Goal: Entertainment & Leisure: Consume media (video, audio)

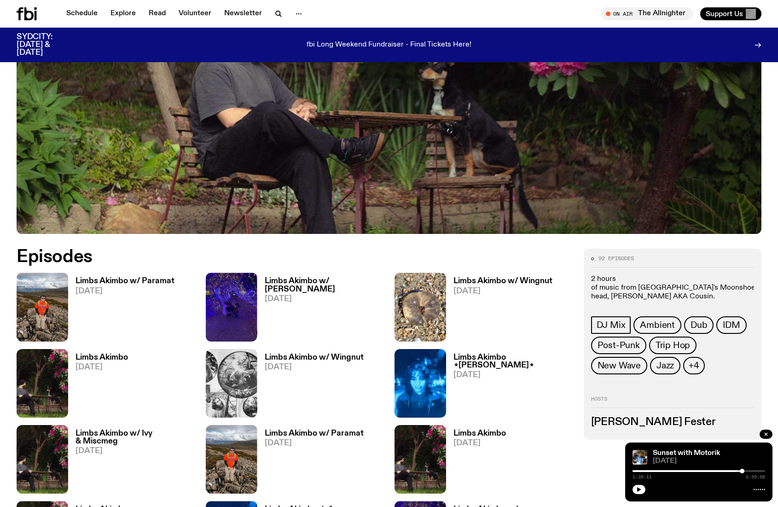
scroll to position [355, 0]
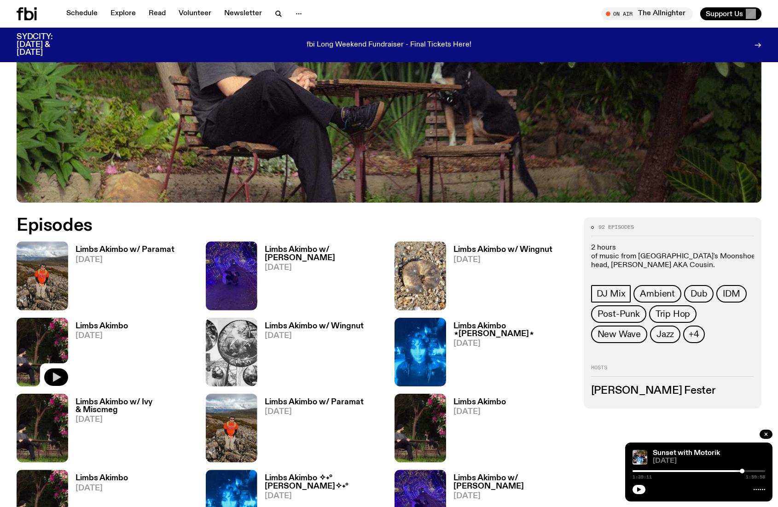
click at [56, 372] on icon "button" at bounding box center [56, 376] width 11 height 11
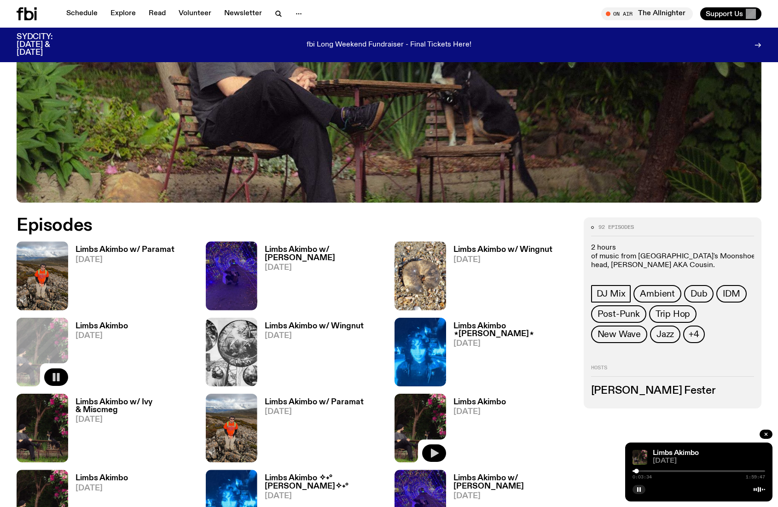
click at [439, 454] on button "button" at bounding box center [434, 452] width 24 height 17
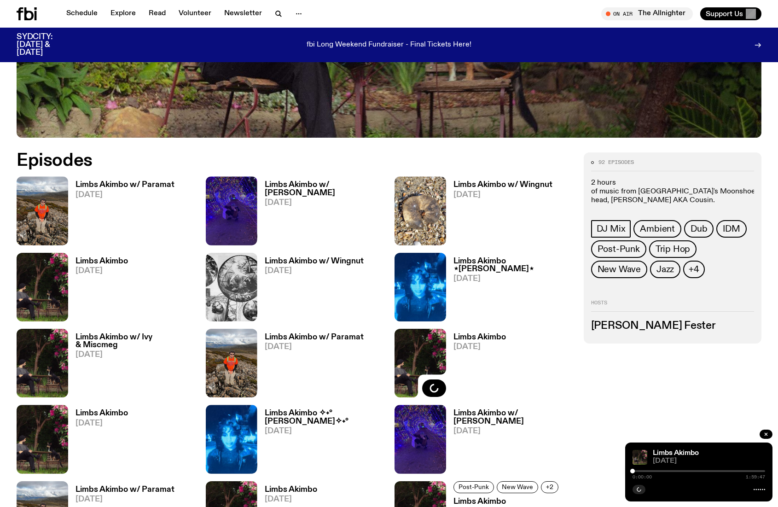
scroll to position [536, 0]
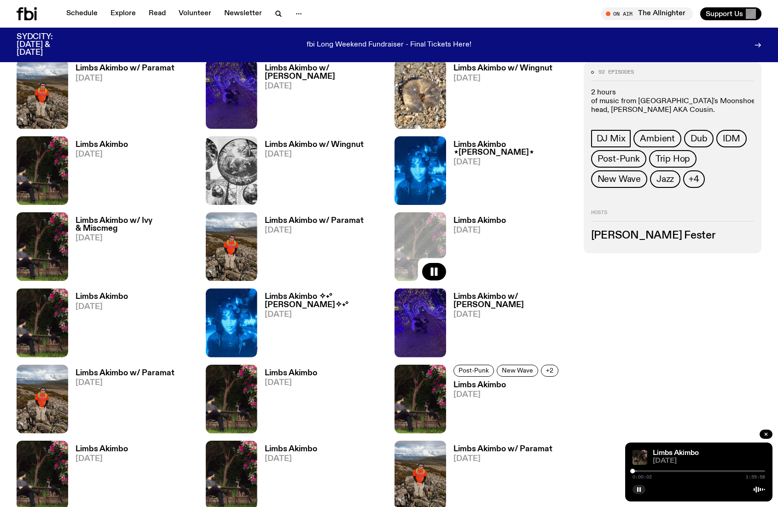
click at [639, 470] on div at bounding box center [698, 471] width 133 height 2
click at [61, 347] on icon "button" at bounding box center [56, 347] width 11 height 11
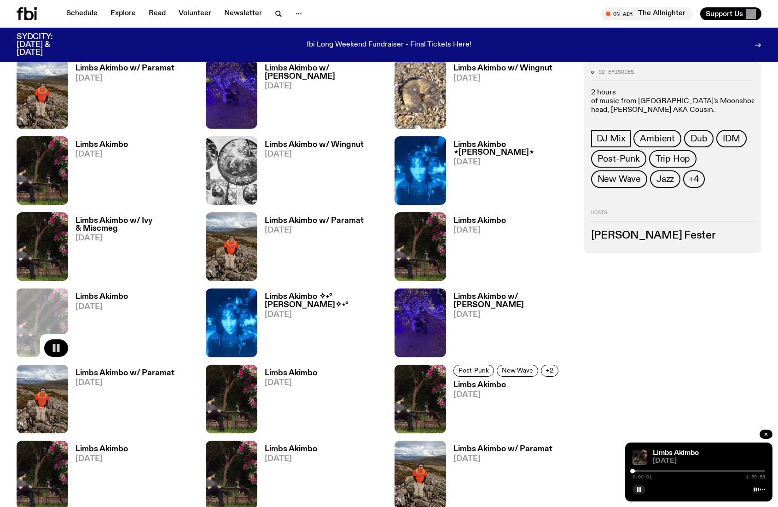
click at [639, 471] on div at bounding box center [698, 471] width 133 height 2
click at [644, 471] on div at bounding box center [698, 471] width 133 height 2
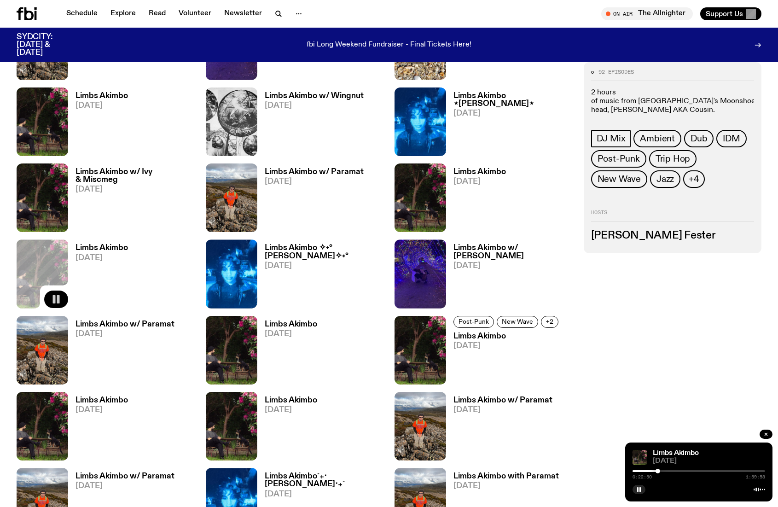
scroll to position [586, 0]
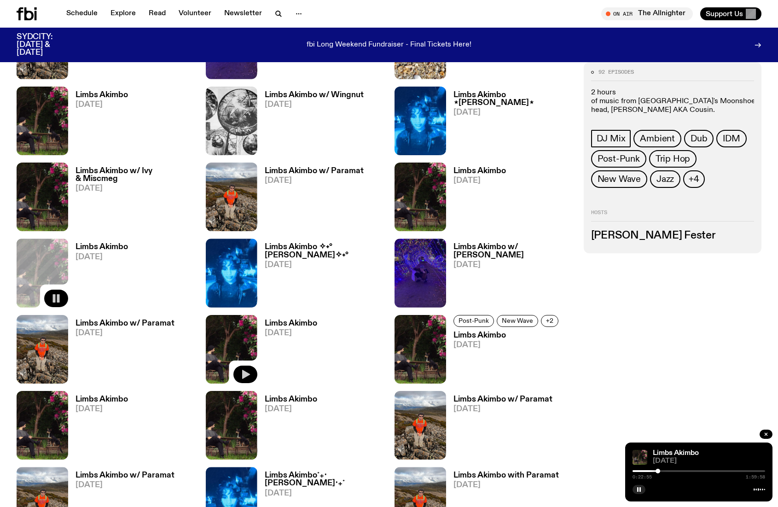
click at [248, 374] on icon "button" at bounding box center [246, 373] width 8 height 9
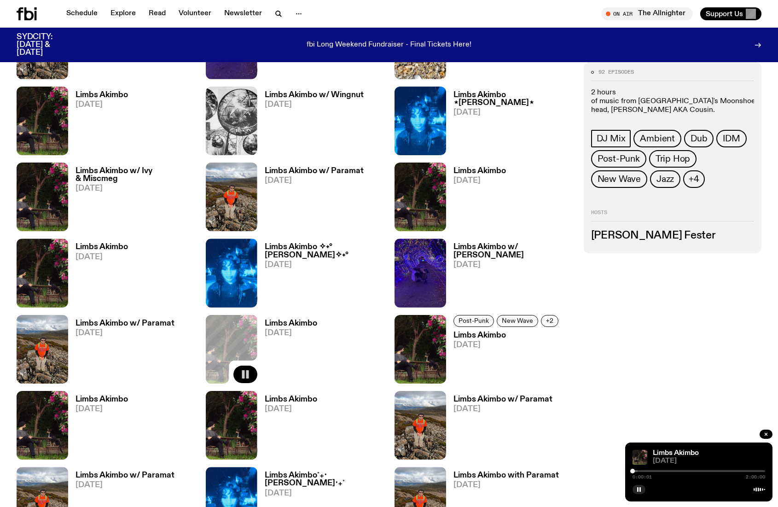
click at [639, 471] on div at bounding box center [698, 471] width 133 height 2
click at [436, 369] on icon "button" at bounding box center [433, 374] width 11 height 11
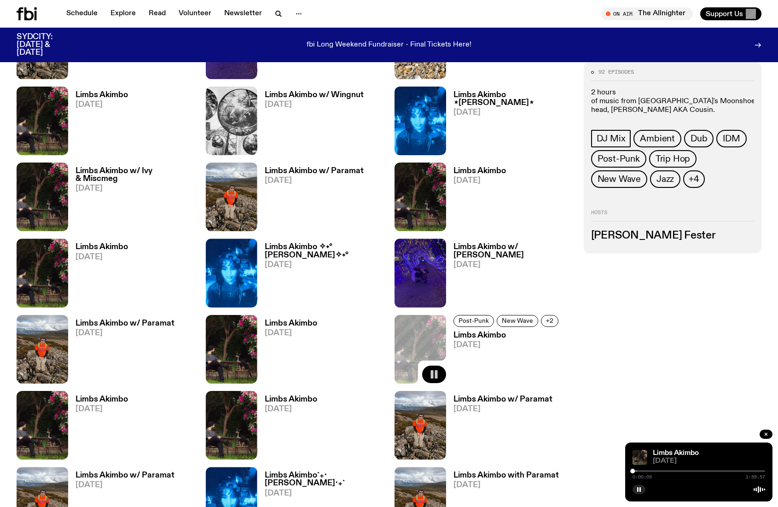
click at [637, 472] on div "0:00:05 1:59:57" at bounding box center [698, 473] width 133 height 11
click at [639, 472] on div "0:00:06 1:59:57" at bounding box center [698, 473] width 133 height 11
click at [642, 471] on div at bounding box center [698, 471] width 133 height 2
click at [26, 451] on img at bounding box center [43, 425] width 52 height 69
click at [65, 452] on button "button" at bounding box center [56, 449] width 24 height 17
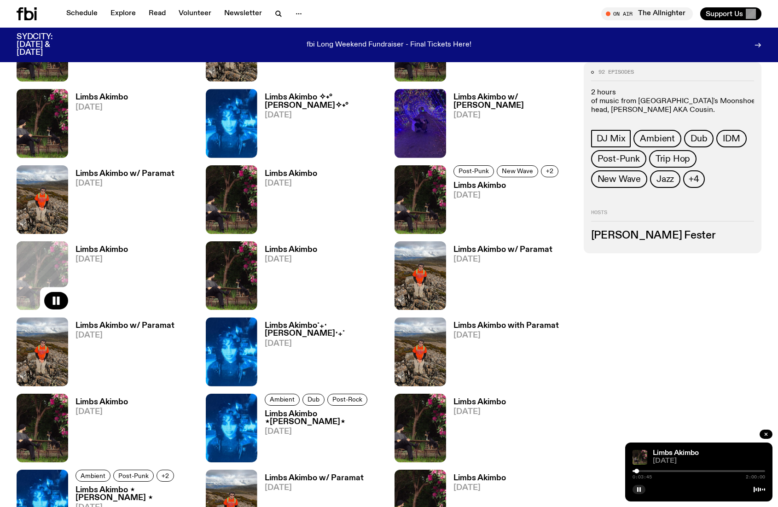
scroll to position [807, 0]
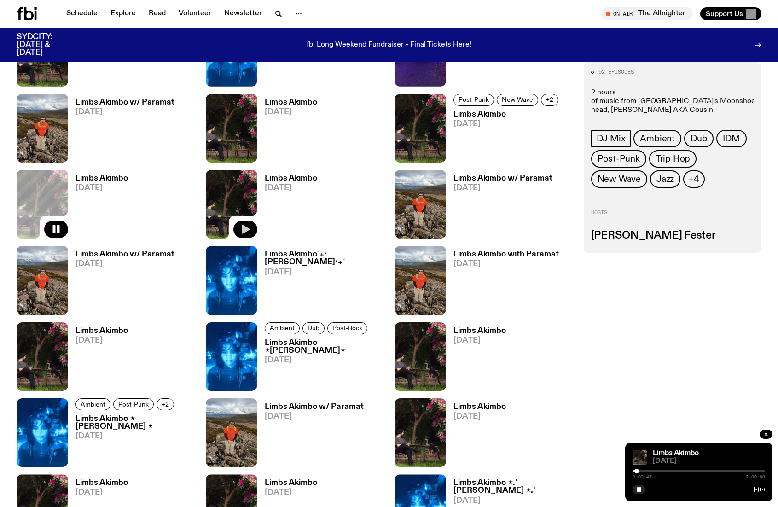
click at [245, 236] on button "button" at bounding box center [245, 228] width 24 height 17
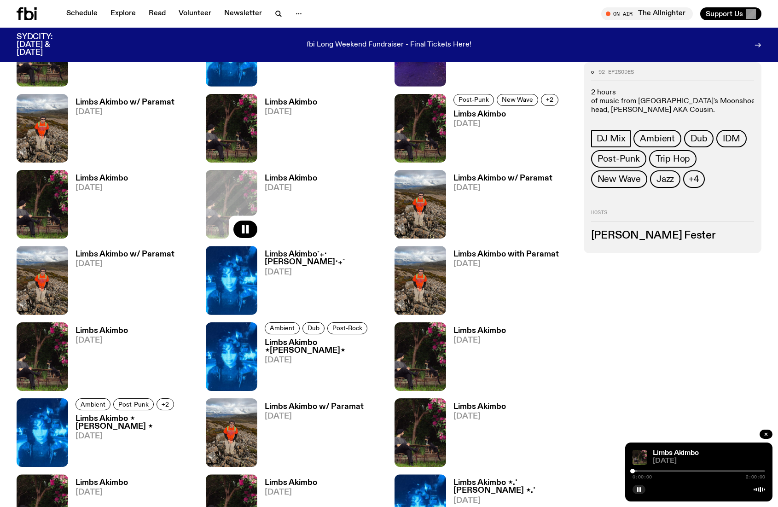
click at [637, 472] on div "0:00:00 2:00:00" at bounding box center [698, 473] width 133 height 11
click at [640, 472] on div "0:00:01 2:00:00" at bounding box center [698, 473] width 133 height 11
click at [639, 470] on div at bounding box center [698, 471] width 133 height 2
